Goal: Obtain resource: Download file/media

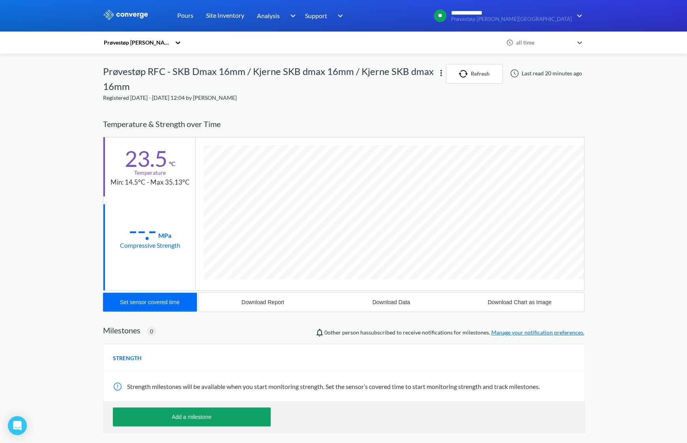
scroll to position [442, 482]
click at [127, 49] on div "Prøvestøp [PERSON_NAME][GEOGRAPHIC_DATA]" at bounding box center [138, 43] width 71 height 18
click at [152, 68] on div "Prøvestøp [PERSON_NAME][GEOGRAPHIC_DATA]" at bounding box center [142, 72] width 79 height 32
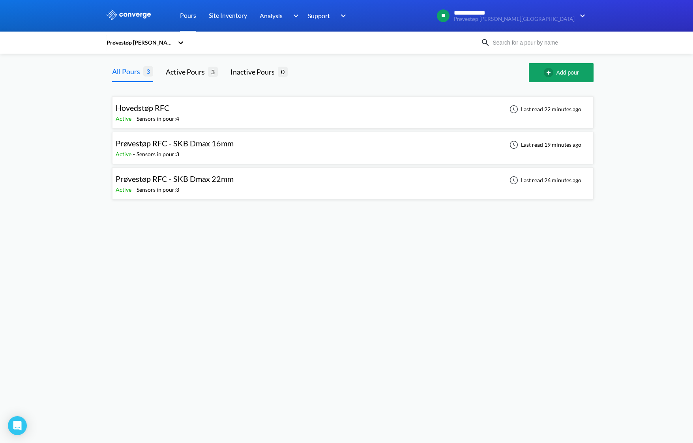
click at [259, 114] on div "Hovedstøp RFC Active - Sensors in pour: 4 Last read 22 minutes ago" at bounding box center [353, 112] width 475 height 25
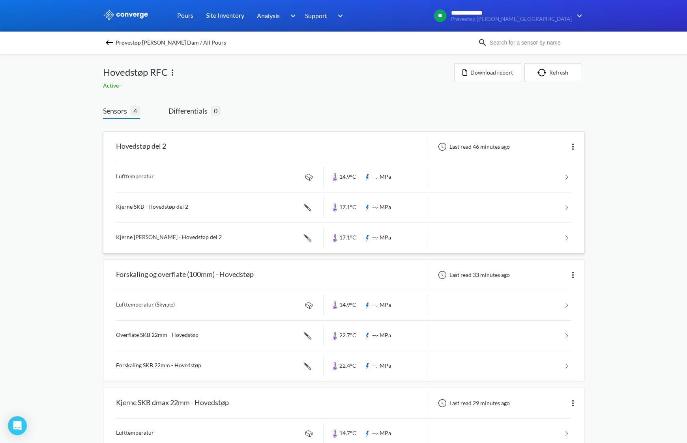
click at [143, 208] on link at bounding box center [344, 208] width 456 height 30
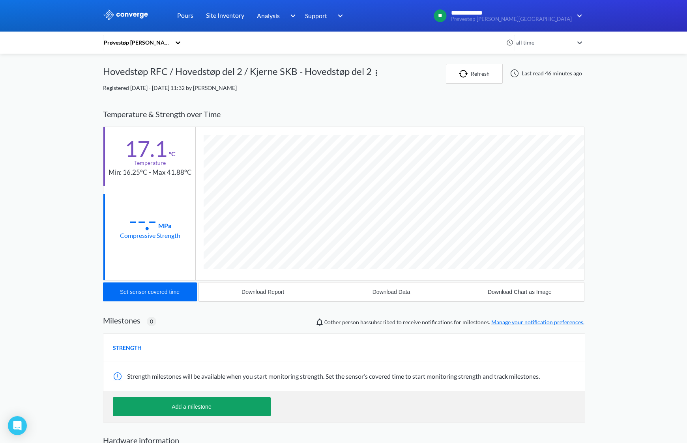
scroll to position [432, 482]
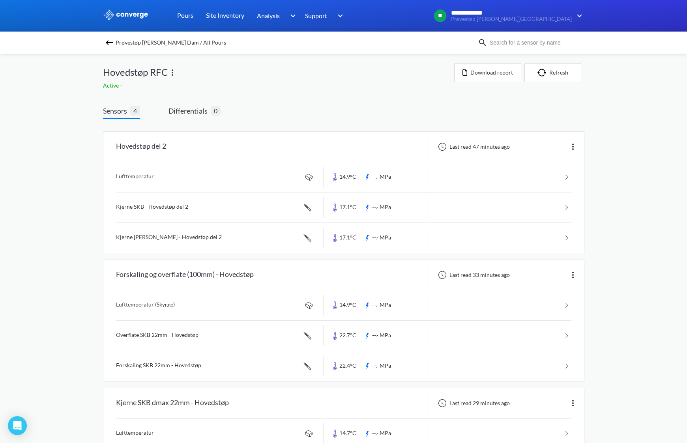
click at [111, 43] on img at bounding box center [109, 42] width 9 height 9
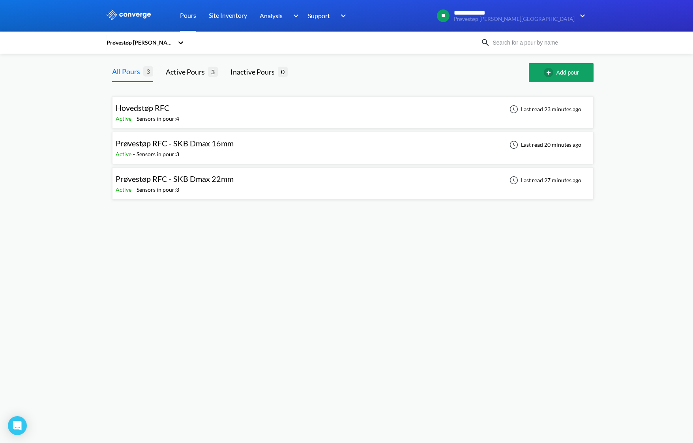
click at [162, 109] on span "Hovedstøp RFC" at bounding box center [143, 107] width 54 height 9
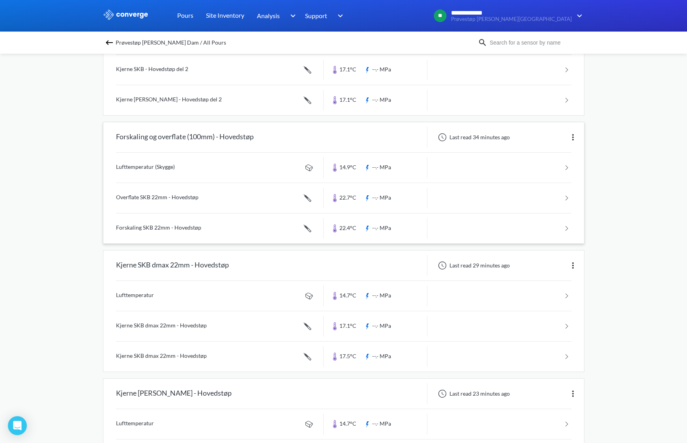
scroll to position [158, 0]
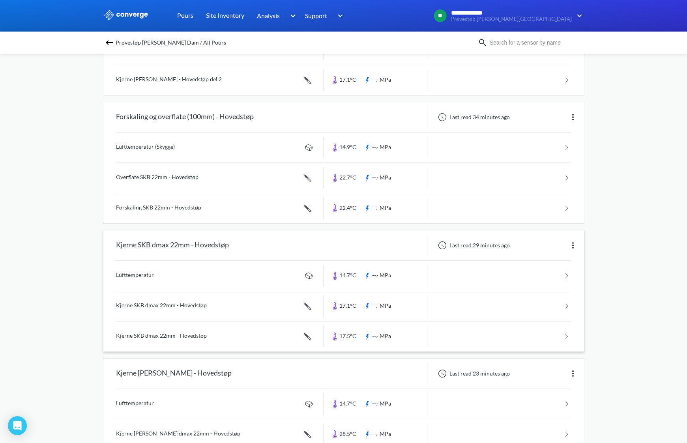
click at [158, 304] on link at bounding box center [344, 306] width 456 height 30
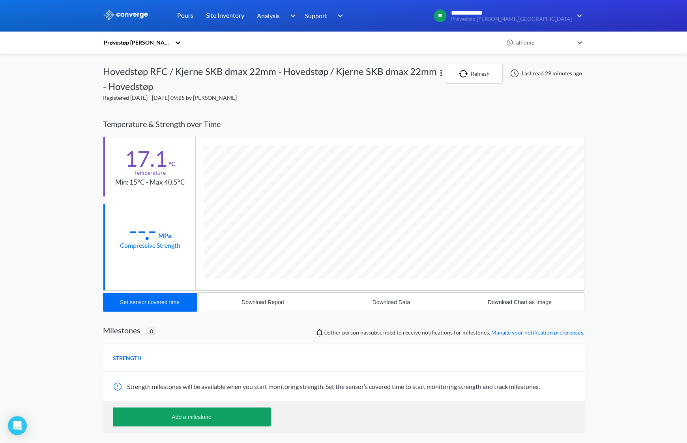
scroll to position [442, 482]
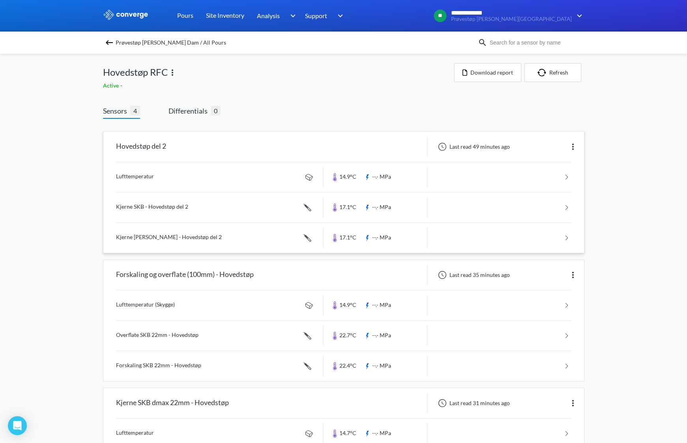
click at [162, 209] on link at bounding box center [344, 208] width 456 height 30
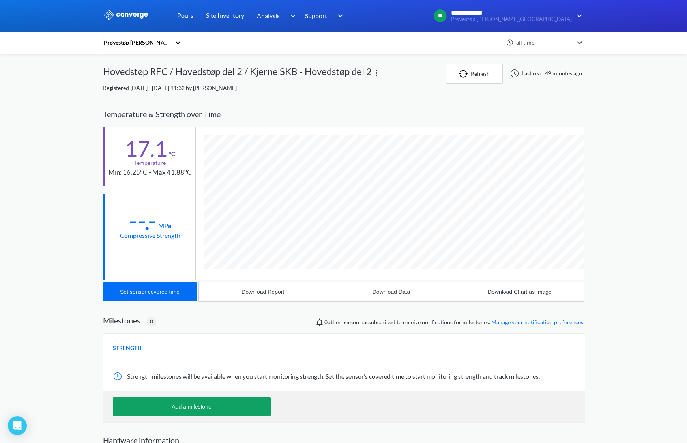
scroll to position [432, 482]
click at [246, 291] on div "Download Report" at bounding box center [263, 292] width 43 height 6
click at [635, 128] on div "**********" at bounding box center [343, 250] width 687 height 501
